Goal: Find specific page/section: Find specific page/section

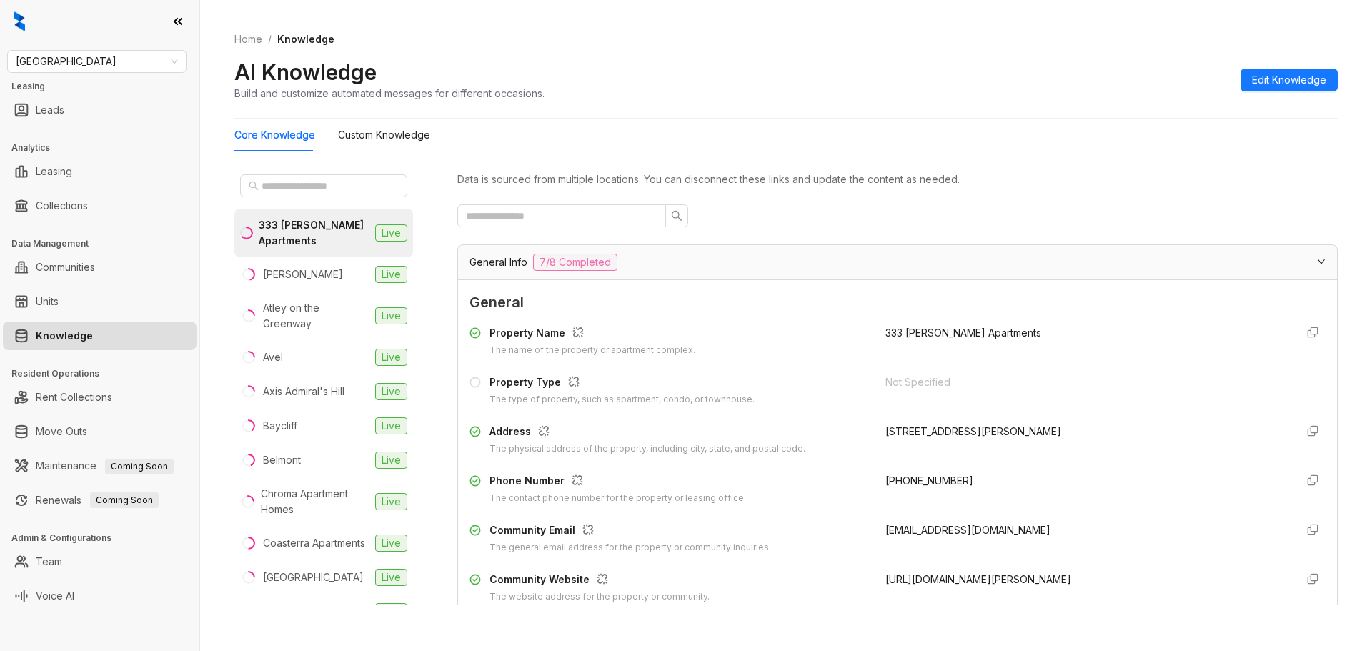
click at [1240, 31] on div "Home / Knowledge AI Knowledge Build and customize automated messages for differ…" at bounding box center [785, 66] width 1103 height 104
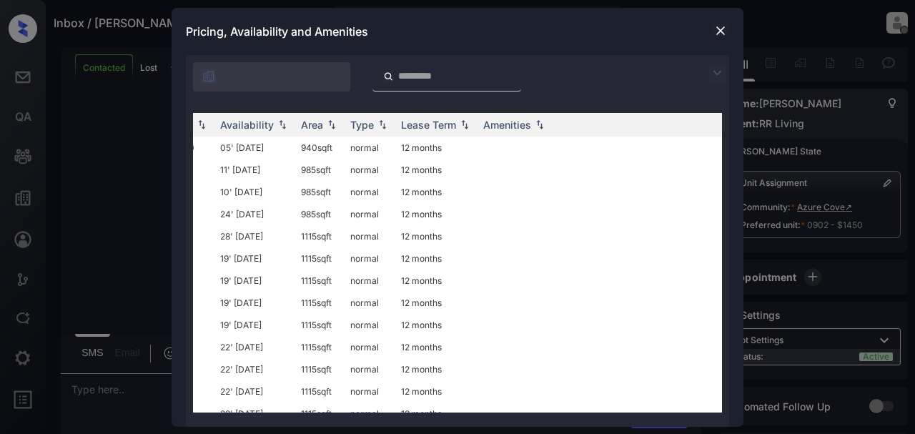
scroll to position [0, 224]
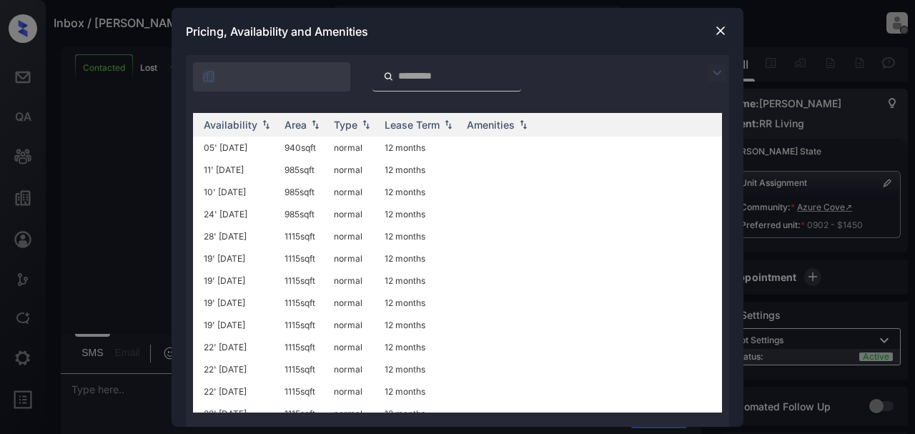
click at [807, 125] on div "**********" at bounding box center [457, 217] width 915 height 434
click at [723, 32] on img at bounding box center [720, 31] width 14 height 14
